Goal: Find specific page/section: Find specific page/section

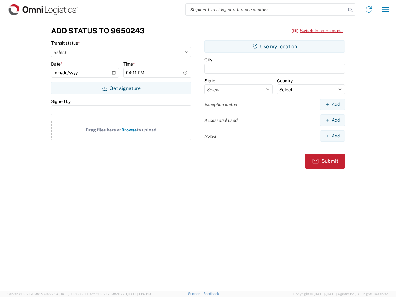
click at [266, 10] on input "search" at bounding box center [266, 10] width 160 height 12
click at [351, 10] on icon at bounding box center [350, 10] width 9 height 9
click at [369, 10] on icon at bounding box center [369, 10] width 10 height 10
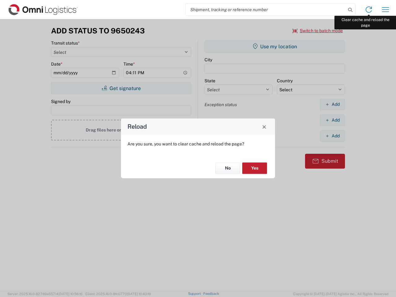
click at [386, 10] on div "Reload Are you sure, you want to clear cache and reload the page? No Yes" at bounding box center [198, 148] width 396 height 297
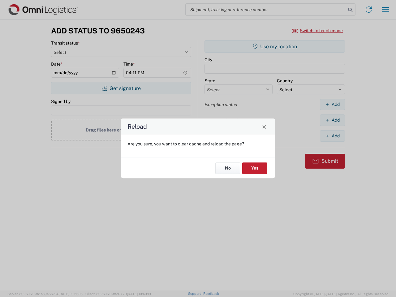
click at [318, 31] on div "Reload Are you sure, you want to clear cache and reload the page? No Yes" at bounding box center [198, 148] width 396 height 297
click at [121, 88] on div "Reload Are you sure, you want to clear cache and reload the page? No Yes" at bounding box center [198, 148] width 396 height 297
click at [275, 46] on div "Reload Are you sure, you want to clear cache and reload the page? No Yes" at bounding box center [198, 148] width 396 height 297
click at [333, 104] on div "Reload Are you sure, you want to clear cache and reload the page? No Yes" at bounding box center [198, 148] width 396 height 297
click at [333, 120] on div "Reload Are you sure, you want to clear cache and reload the page? No Yes" at bounding box center [198, 148] width 396 height 297
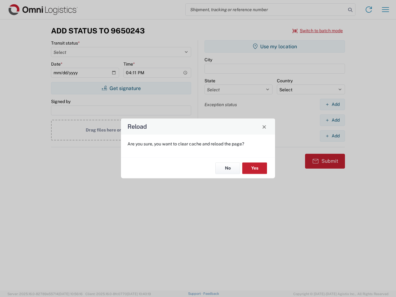
click at [333, 136] on div "Reload Are you sure, you want to clear cache and reload the page? No Yes" at bounding box center [198, 148] width 396 height 297
